Goal: Task Accomplishment & Management: Use online tool/utility

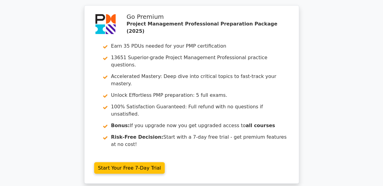
scroll to position [1589, 0]
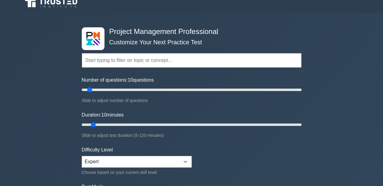
scroll to position [7, 0]
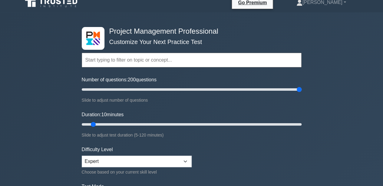
drag, startPoint x: 89, startPoint y: 88, endPoint x: 312, endPoint y: 93, distance: 222.6
type input "200"
click at [302, 93] on input "Number of questions: 200 questions" at bounding box center [192, 89] width 220 height 7
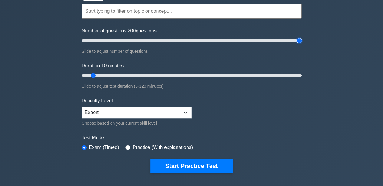
scroll to position [56, 0]
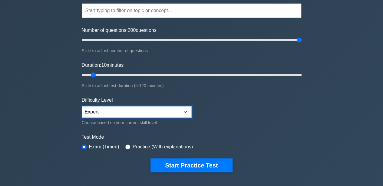
click at [127, 110] on select "Beginner Intermediate Expert" at bounding box center [137, 112] width 110 height 12
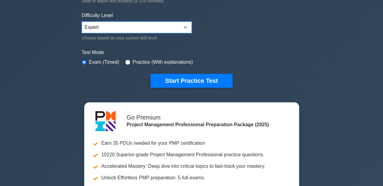
scroll to position [141, 0]
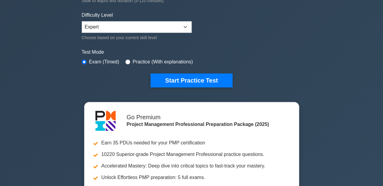
click at [137, 58] on label "Practice (With explanations)" at bounding box center [163, 61] width 60 height 7
click at [128, 61] on input "radio" at bounding box center [127, 61] width 5 height 5
radio input "true"
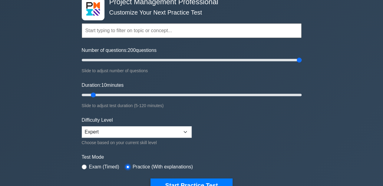
scroll to position [0, 0]
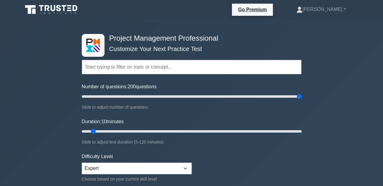
click at [149, 66] on input "text" at bounding box center [192, 67] width 220 height 15
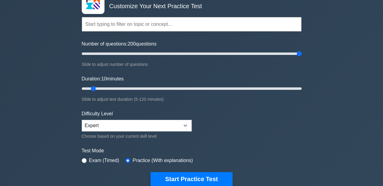
scroll to position [43, 0]
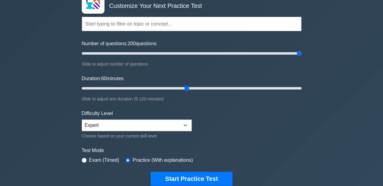
drag, startPoint x: 94, startPoint y: 86, endPoint x: 190, endPoint y: 88, distance: 96.3
type input "60"
click at [190, 88] on input "Duration: 60 minutes" at bounding box center [192, 87] width 220 height 7
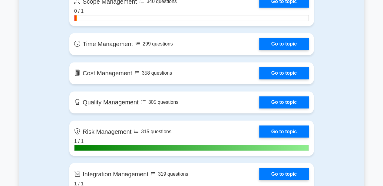
scroll to position [464, 0]
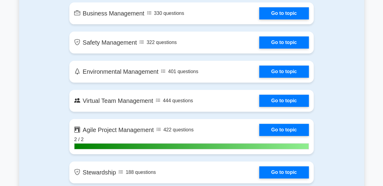
scroll to position [1251, 0]
